Goal: Find specific page/section: Find specific page/section

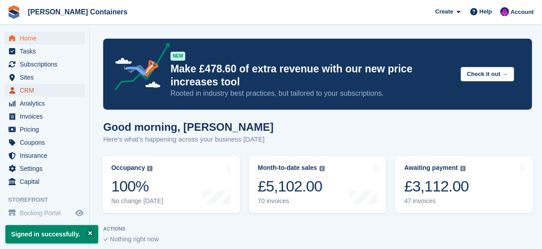
click at [32, 90] on span "CRM" at bounding box center [47, 90] width 54 height 13
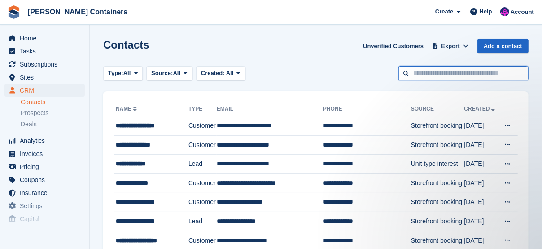
click at [501, 74] on input "text" at bounding box center [463, 73] width 130 height 15
type input "*****"
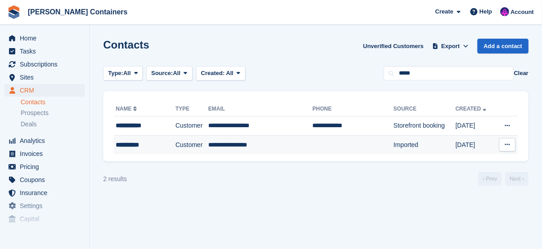
click at [153, 146] on div "**********" at bounding box center [140, 144] width 49 height 9
